Goal: Task Accomplishment & Management: Manage account settings

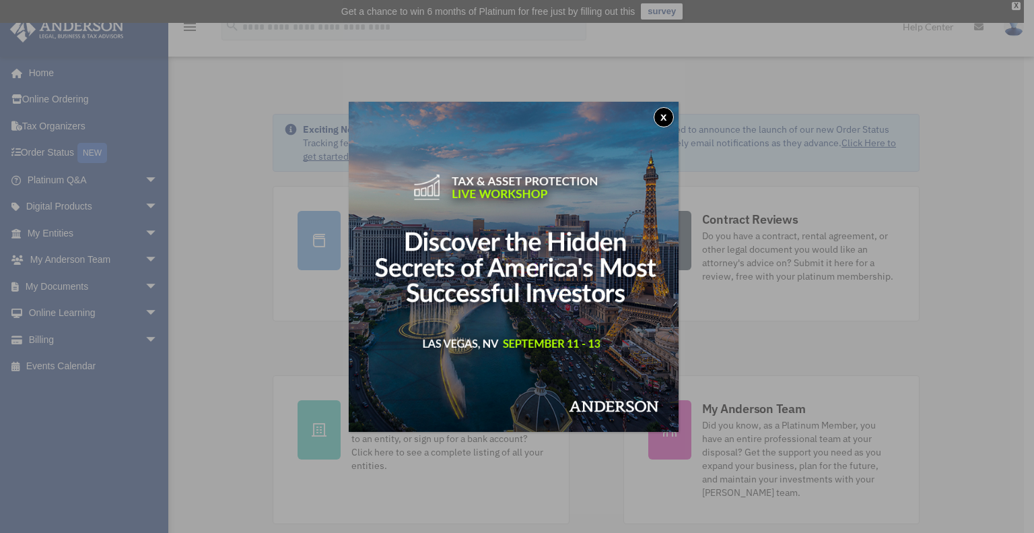
click at [660, 118] on button "x" at bounding box center [664, 117] width 20 height 20
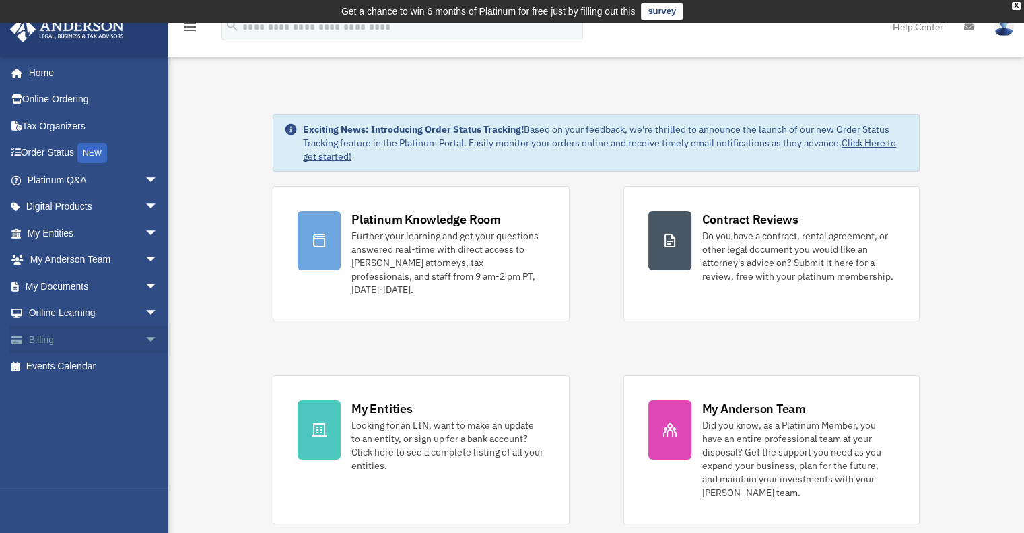
click at [39, 338] on link "Billing arrow_drop_down" at bounding box center [93, 339] width 169 height 27
click at [145, 339] on span "arrow_drop_down" at bounding box center [158, 340] width 27 height 28
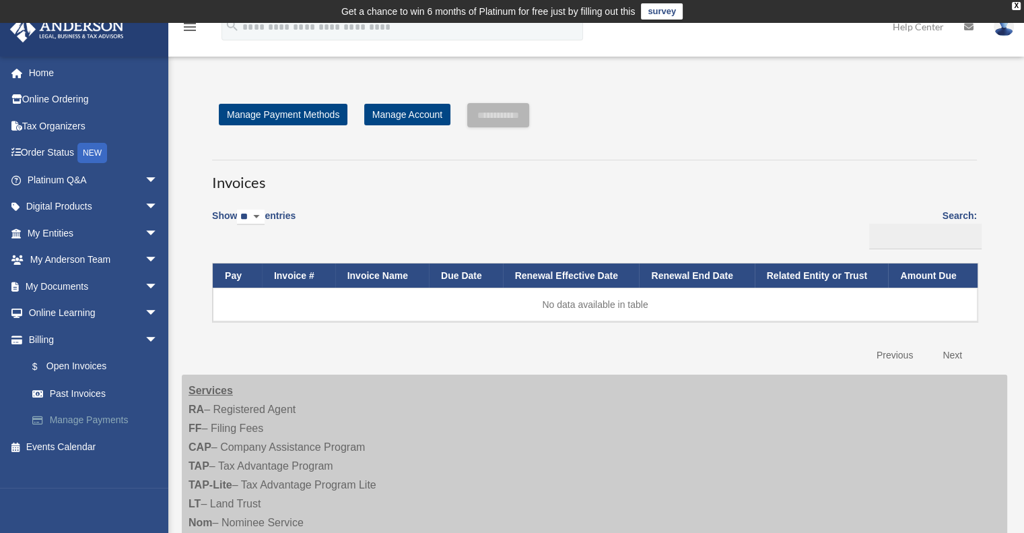
click at [116, 416] on link "Manage Payments" at bounding box center [99, 420] width 160 height 27
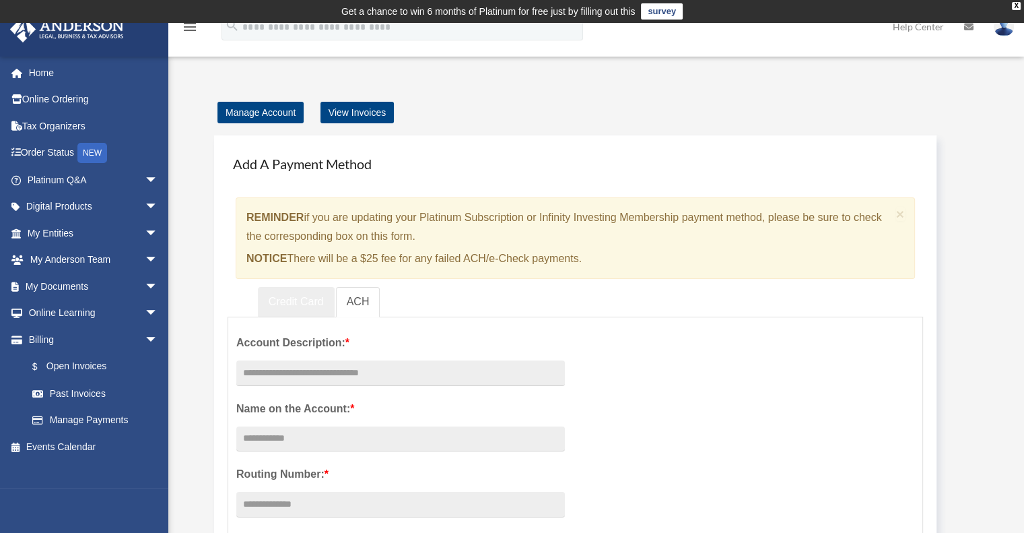
click at [298, 299] on link "Credit Card" at bounding box center [296, 302] width 77 height 30
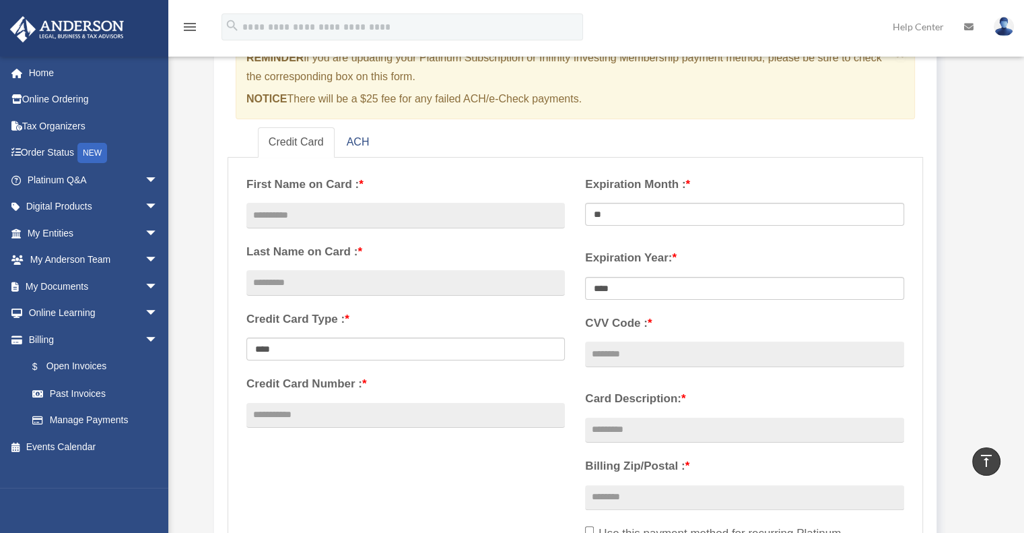
scroll to position [147, 0]
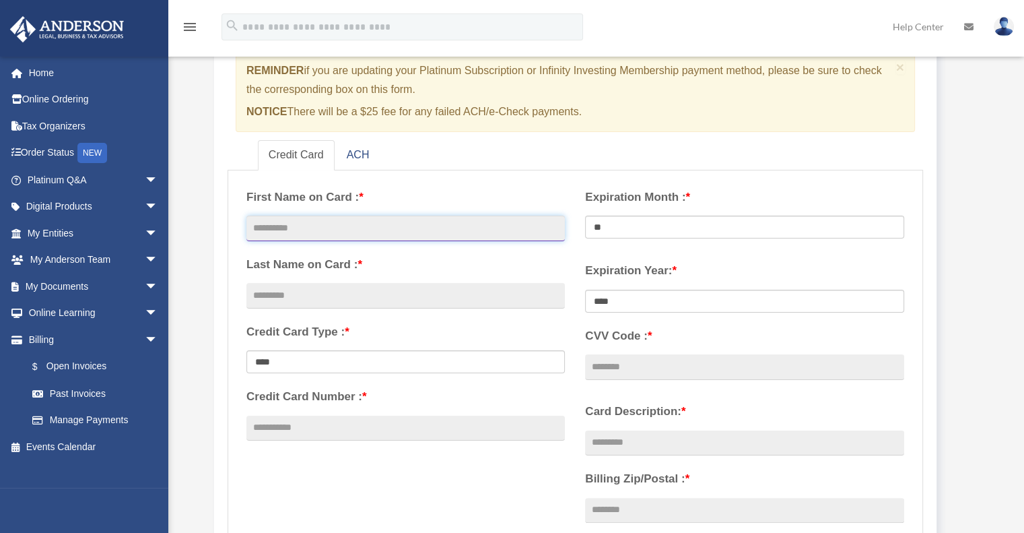
click at [401, 230] on input "text" at bounding box center [405, 228] width 319 height 26
click at [999, 24] on img at bounding box center [1004, 27] width 20 height 20
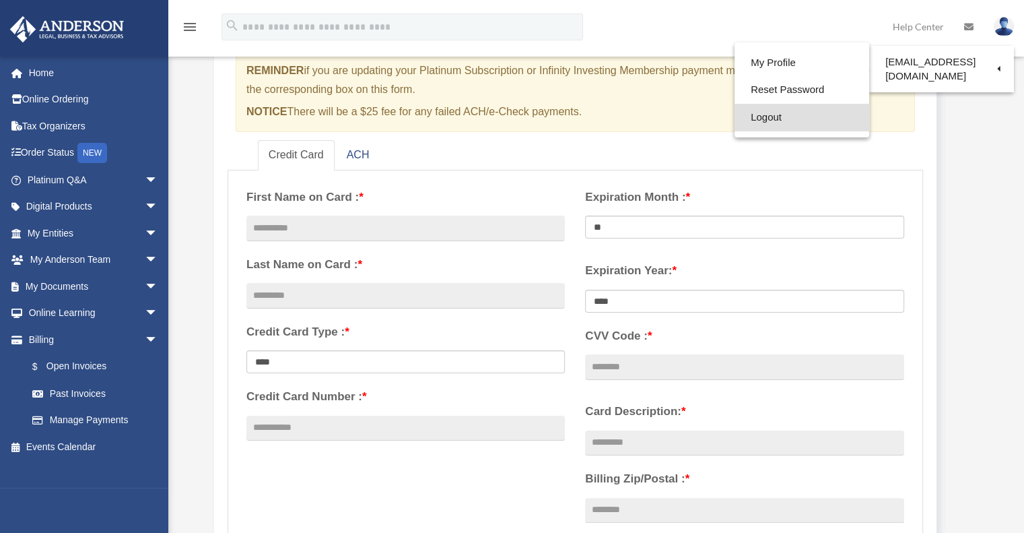
click at [765, 117] on link "Logout" at bounding box center [802, 118] width 135 height 28
